Goal: Task Accomplishment & Management: Complete application form

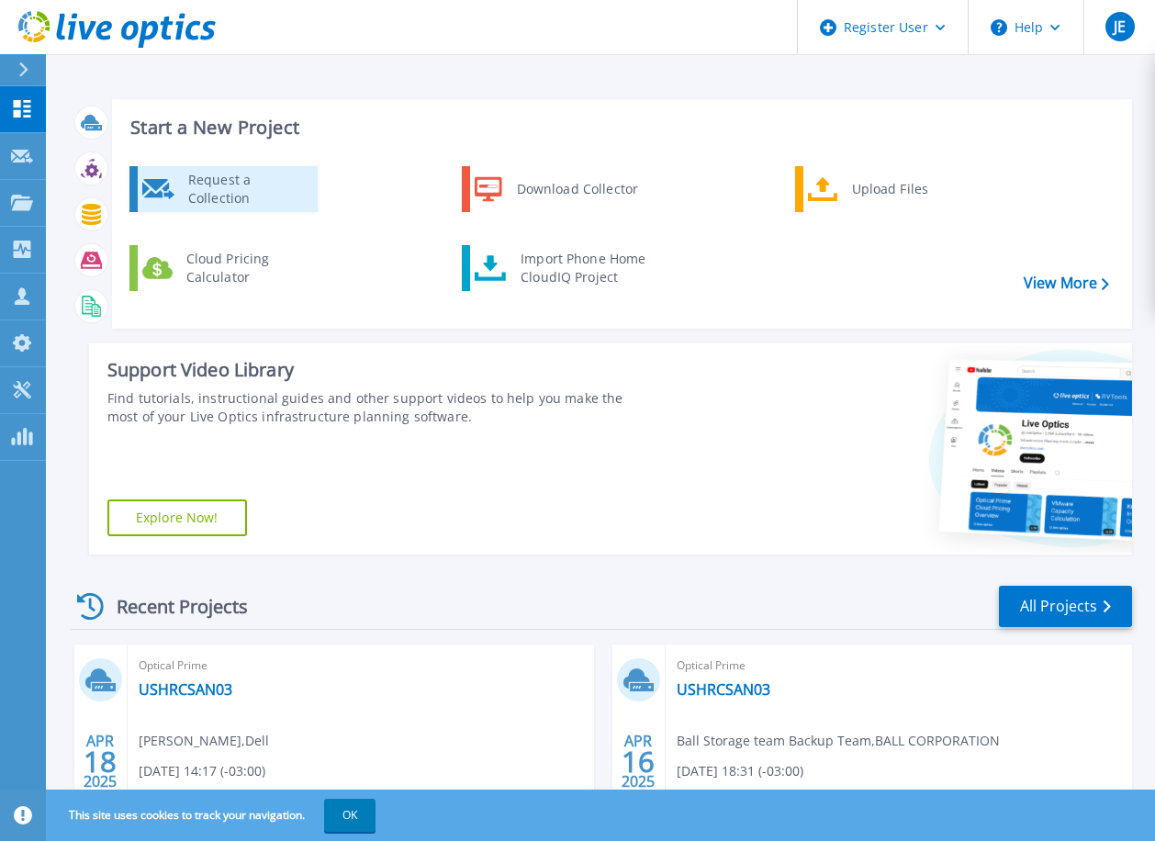
drag, startPoint x: 199, startPoint y: 183, endPoint x: 227, endPoint y: 185, distance: 27.6
click at [201, 183] on div "Request a Collection" at bounding box center [246, 189] width 134 height 37
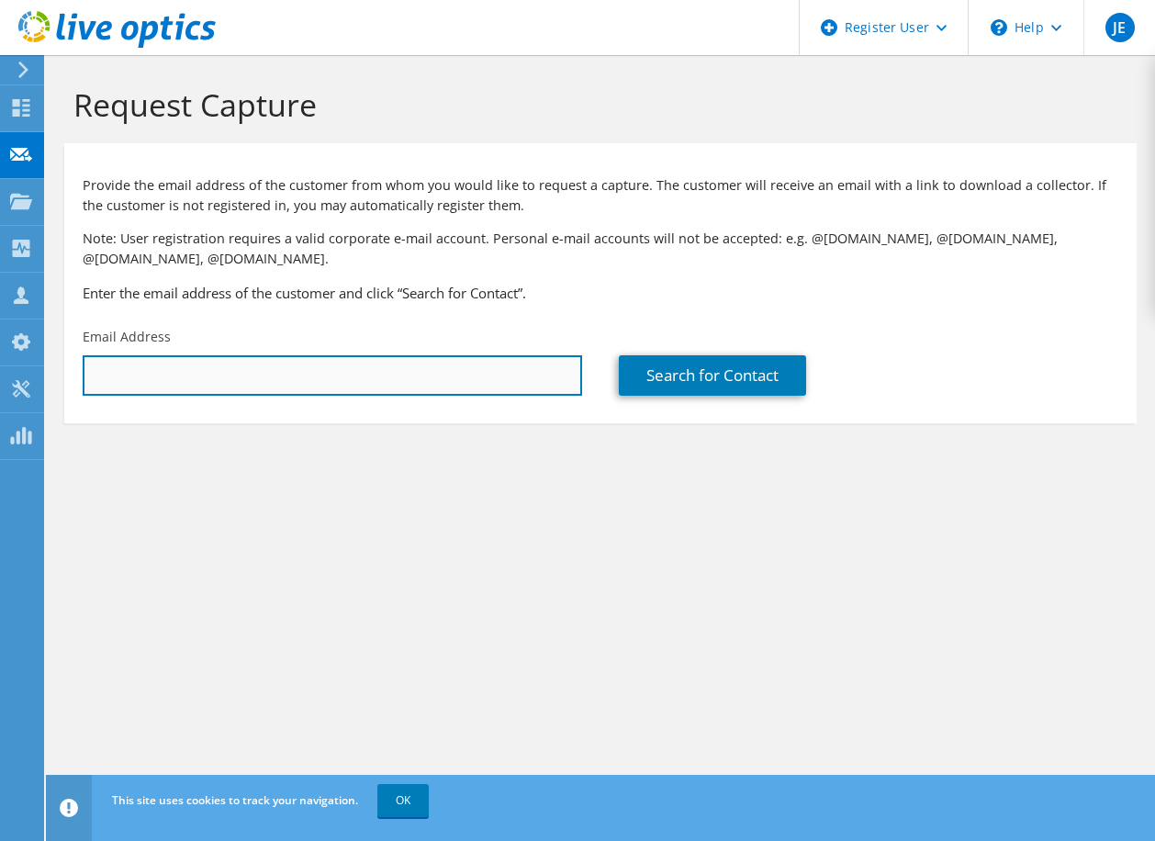
drag, startPoint x: 293, startPoint y: 379, endPoint x: 302, endPoint y: 389, distance: 13.7
click at [293, 379] on input "text" at bounding box center [333, 375] width 500 height 40
type input "[PERSON_NAME][EMAIL_ADDRESS][DOMAIN_NAME]"
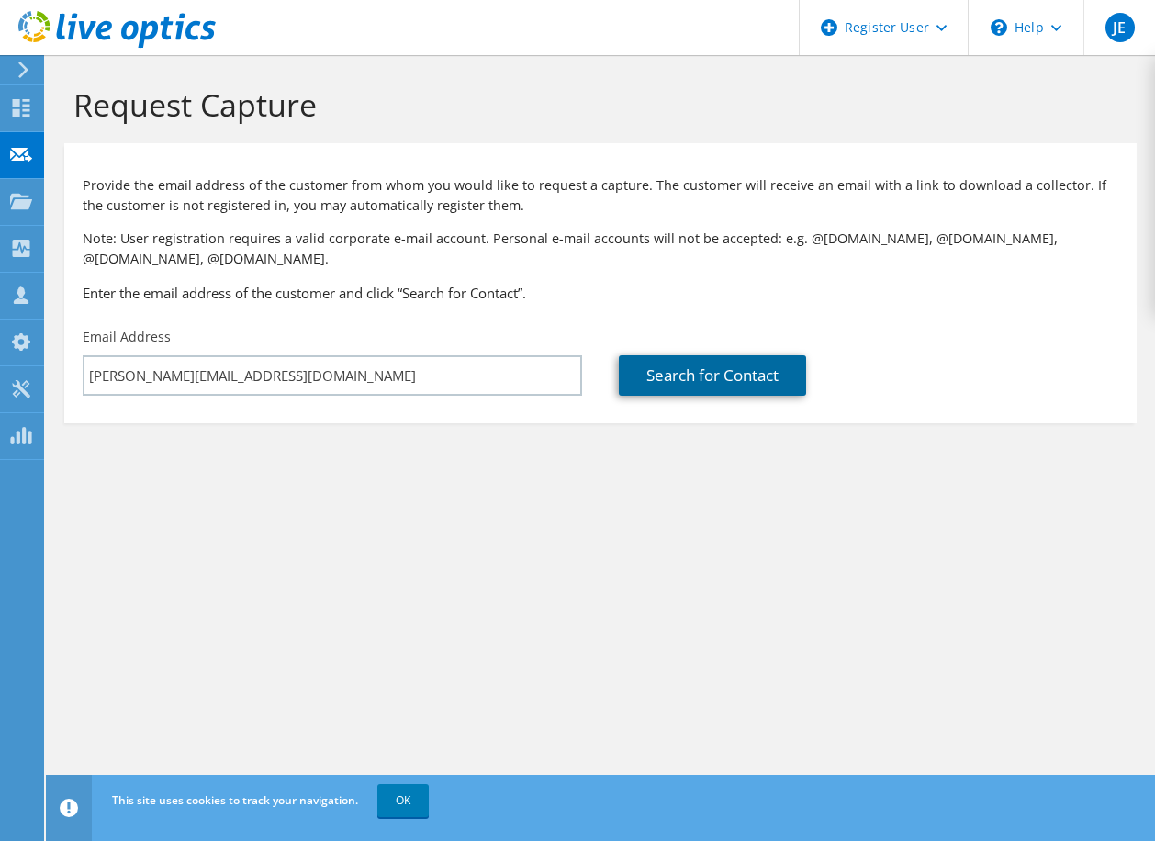
click at [704, 373] on link "Search for Contact" at bounding box center [712, 375] width 187 height 40
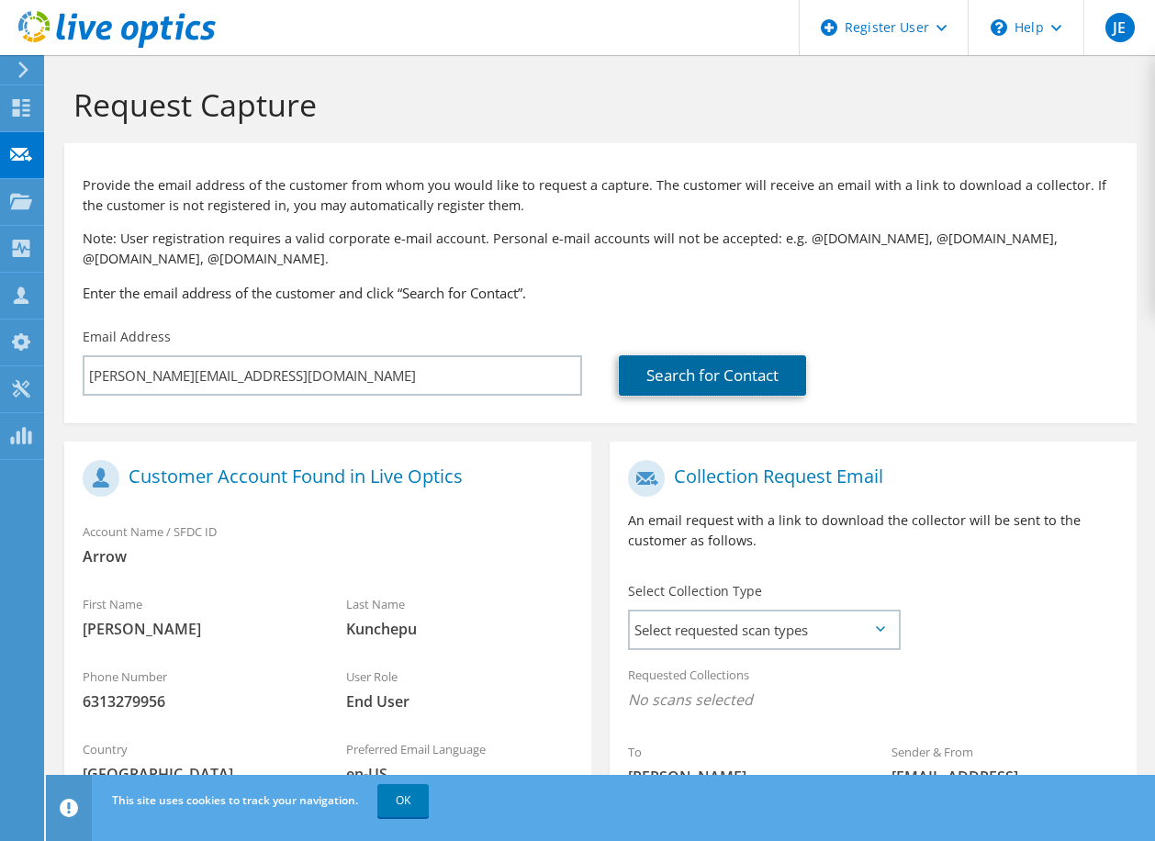
scroll to position [184, 0]
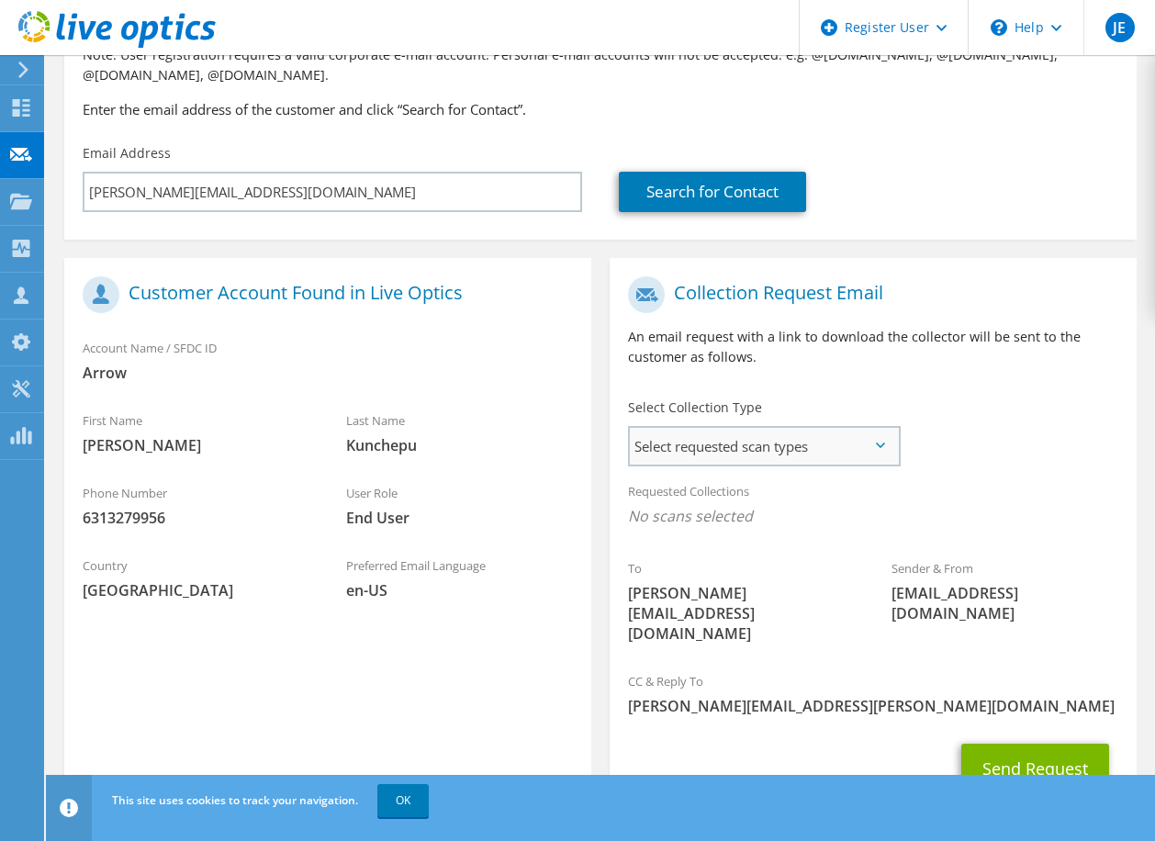
click at [769, 439] on span "Select requested scan types" at bounding box center [764, 446] width 268 height 37
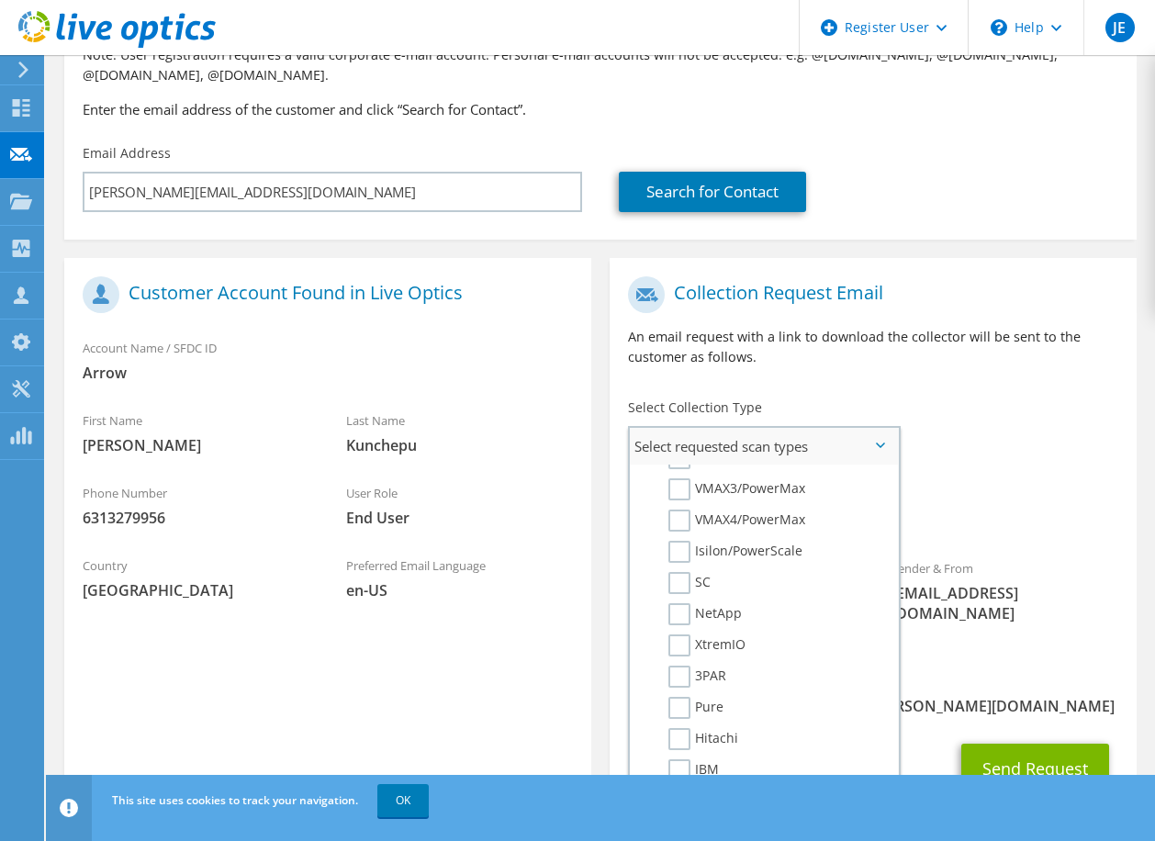
scroll to position [367, 0]
click at [680, 516] on label "PowerStore" at bounding box center [717, 519] width 96 height 22
click at [0, 0] on input "PowerStore" at bounding box center [0, 0] width 0 height 0
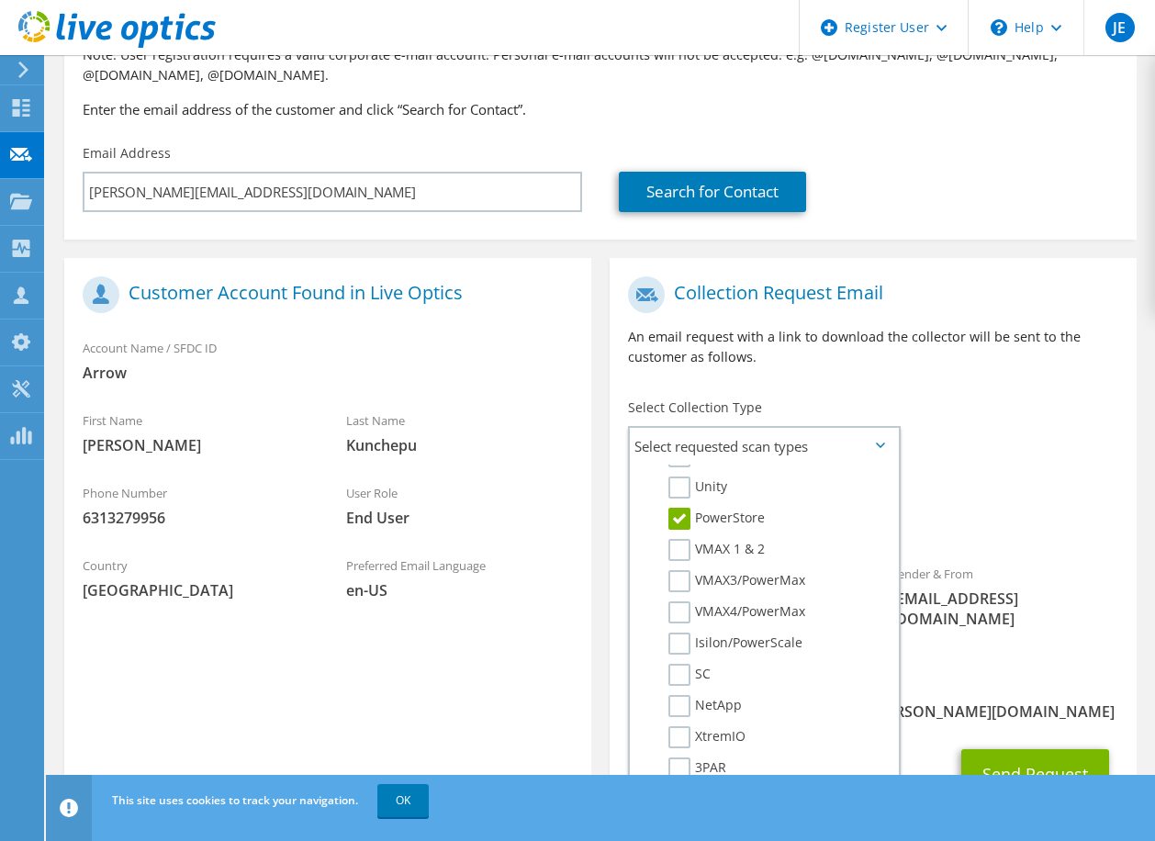
click at [966, 465] on div "To [PERSON_NAME][EMAIL_ADDRESS][DOMAIN_NAME] Sender & From [EMAIL_ADDRESS][DOMA…" at bounding box center [873, 467] width 527 height 400
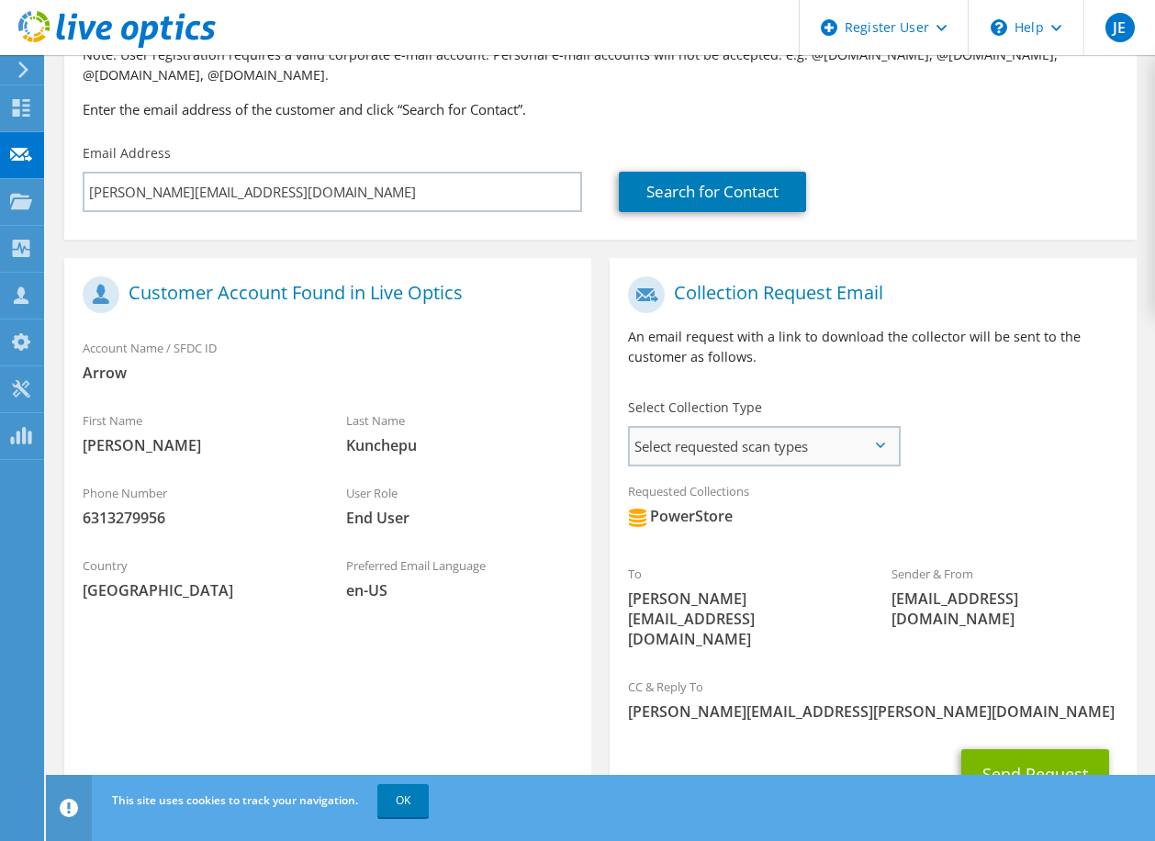
click at [869, 444] on span "Select requested scan types" at bounding box center [764, 446] width 268 height 37
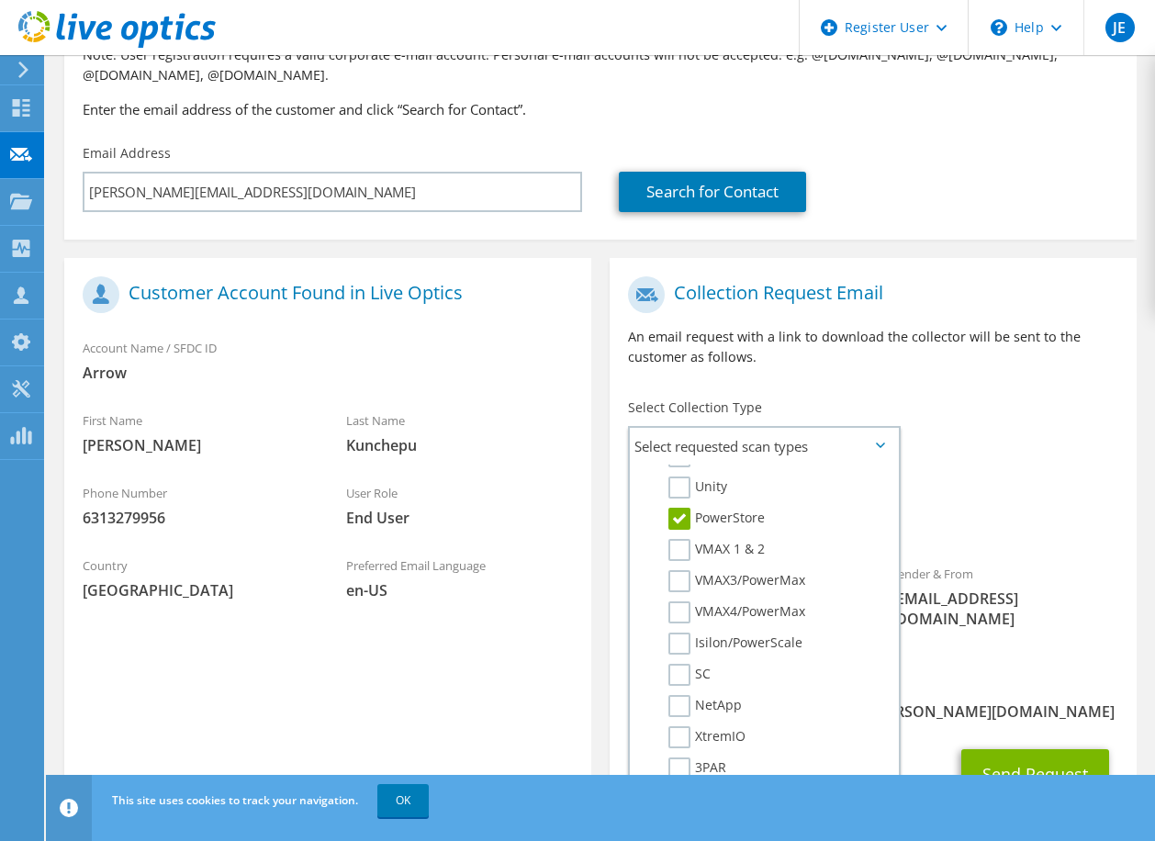
click at [937, 449] on div "To [PERSON_NAME][EMAIL_ADDRESS][DOMAIN_NAME] Sender & From [EMAIL_ADDRESS][DOMA…" at bounding box center [873, 467] width 527 height 400
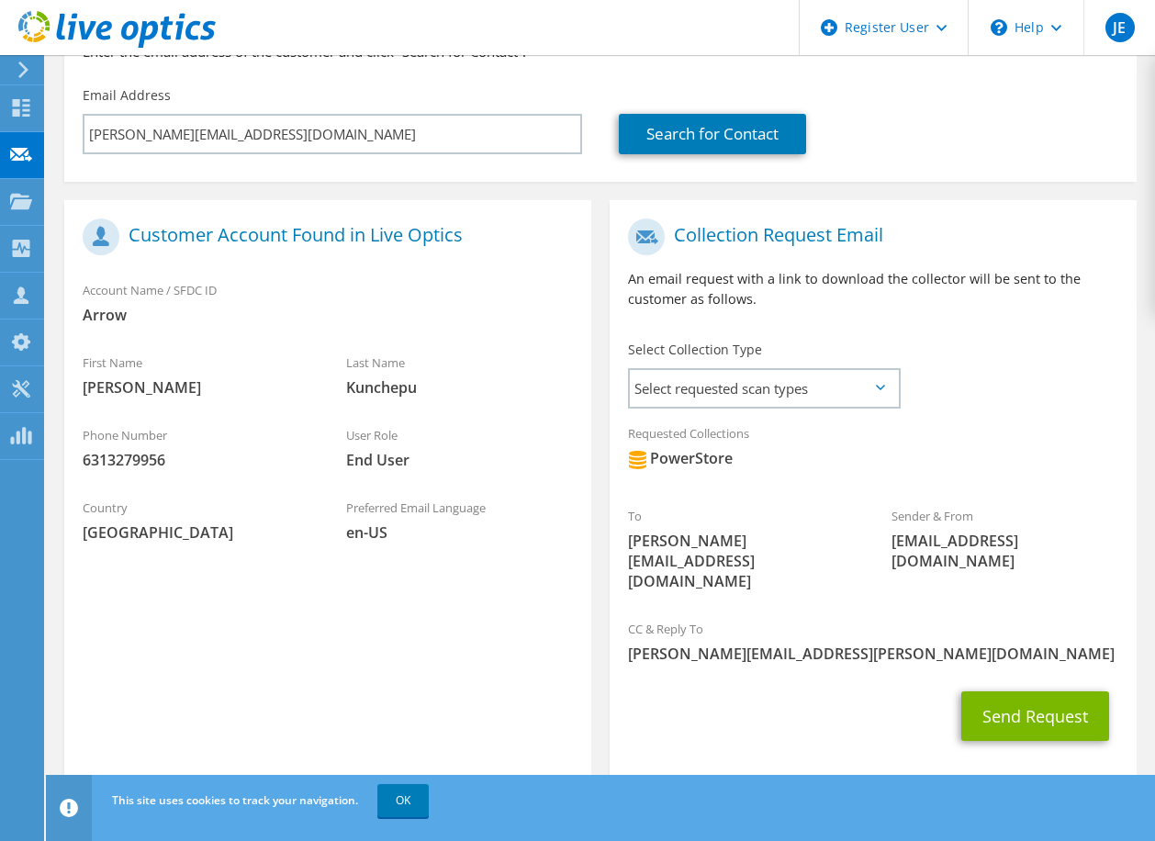
scroll to position [250, 0]
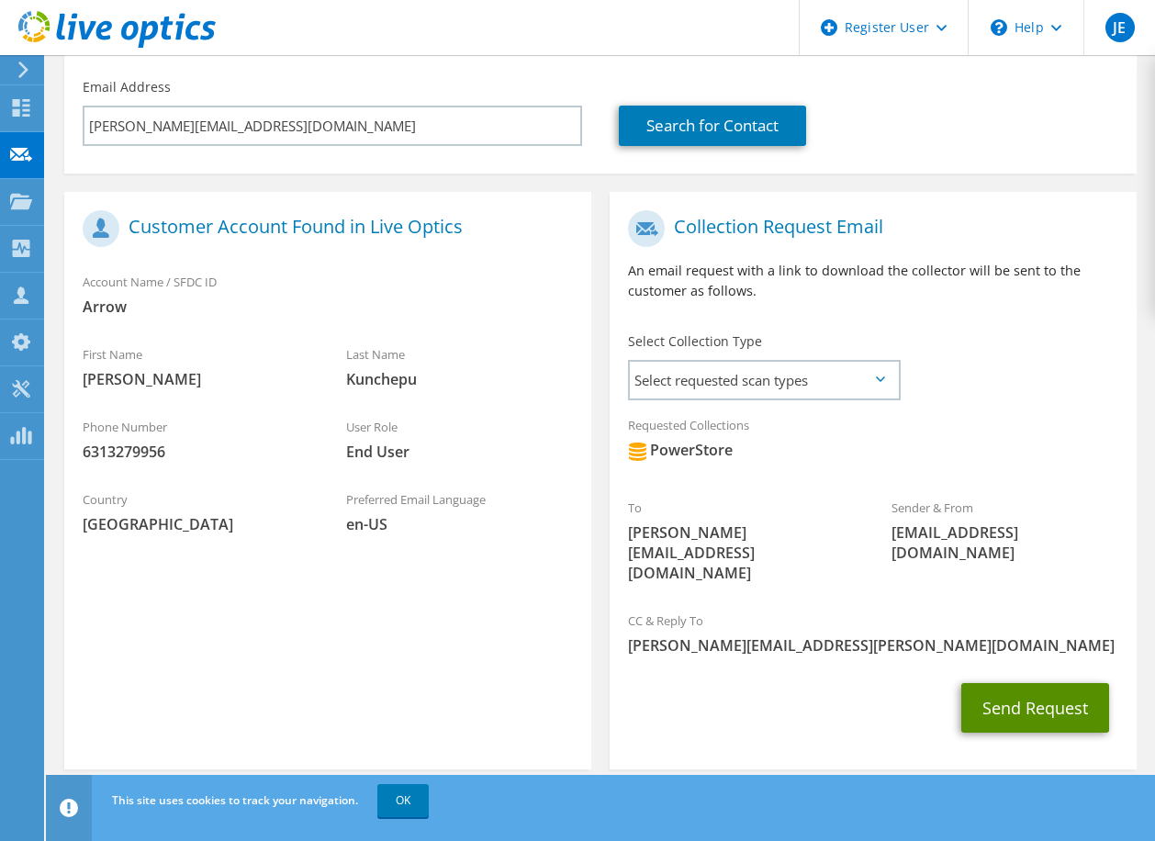
click at [1043, 695] on button "Send Request" at bounding box center [1035, 708] width 148 height 50
